Goal: Task Accomplishment & Management: Use online tool/utility

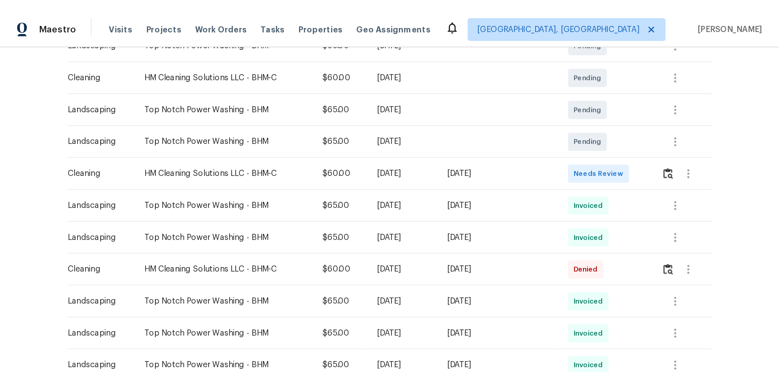
scroll to position [162, 0]
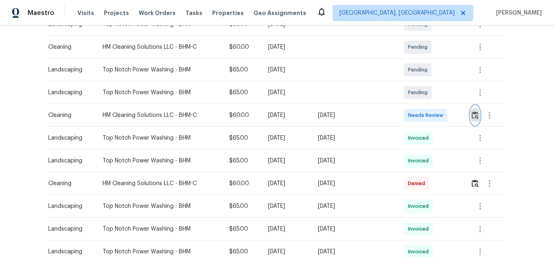
click at [475, 116] on img "button" at bounding box center [475, 115] width 7 height 8
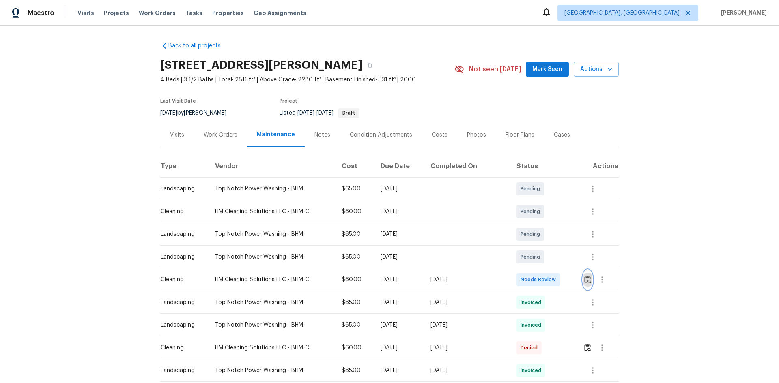
click at [587, 281] on img "button" at bounding box center [587, 280] width 7 height 8
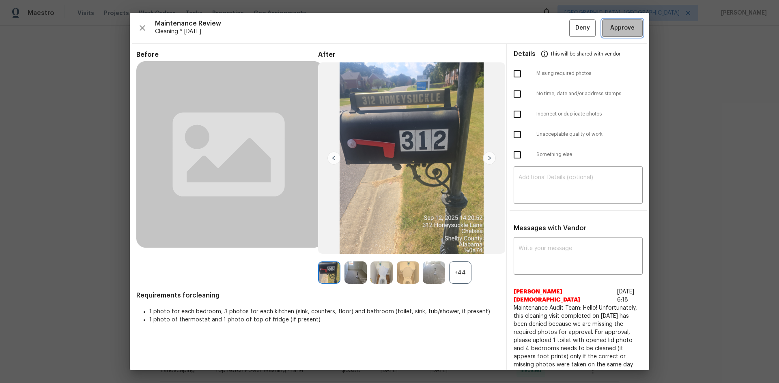
click at [618, 27] on span "Approve" at bounding box center [622, 28] width 24 height 10
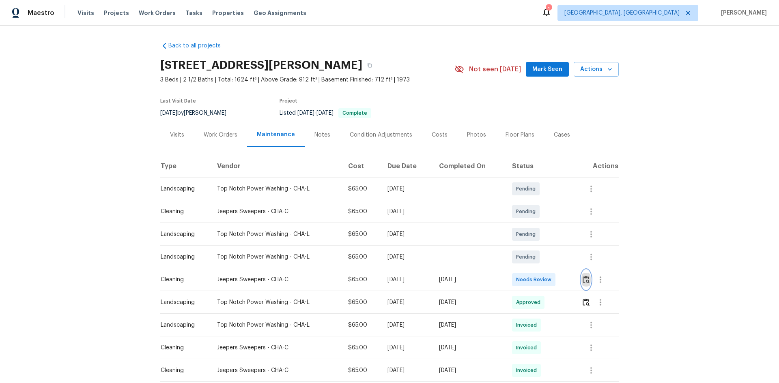
click at [554, 256] on img "button" at bounding box center [586, 280] width 7 height 8
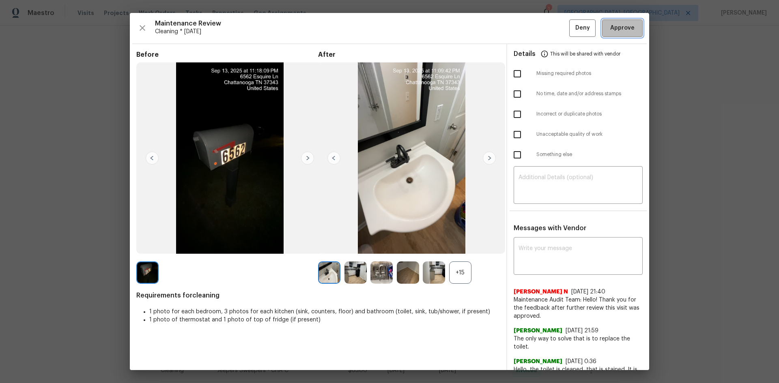
click at [554, 30] on span "Approve" at bounding box center [622, 28] width 24 height 10
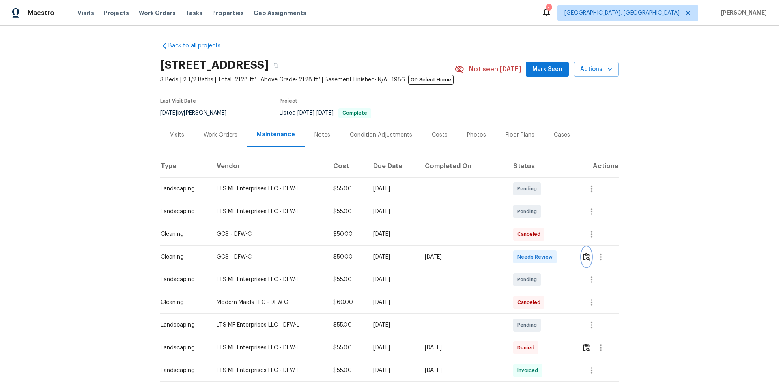
click at [554, 256] on img "button" at bounding box center [586, 257] width 7 height 8
